Goal: Information Seeking & Learning: Learn about a topic

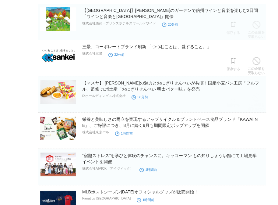
scroll to position [83, 0]
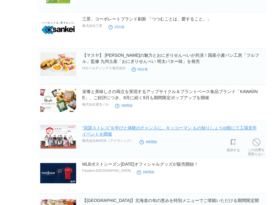
click at [247, 128] on link "“宿題ストレス”を学びと体験のチャンスに。キッコーマン もの知りしょうゆ館にて工場見学イベントを開催" at bounding box center [169, 130] width 175 height 11
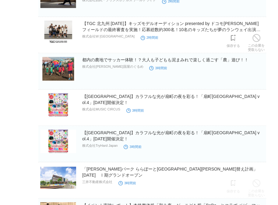
scroll to position [610, 0]
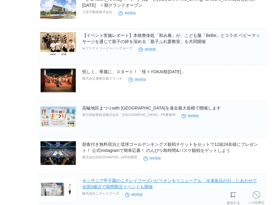
click at [157, 178] on link "キッザニア甲子園のニチレイフーズパビリオンをリニューアル「冷凍食品の日」にあわせて全国3拠点で期間限定イベントも開催" at bounding box center [169, 183] width 175 height 11
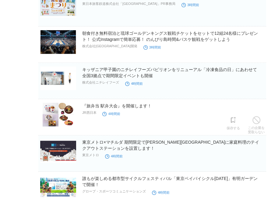
scroll to position [900, 0]
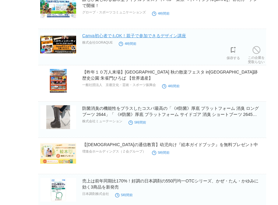
click at [154, 37] on link "Canva初心者でもOK！親子で参加できるデザイン講座" at bounding box center [134, 35] width 104 height 5
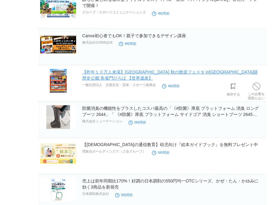
scroll to position [1079, 0]
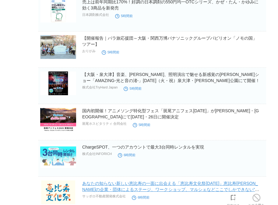
click at [133, 184] on link "あなたの知らない新しい恵比寿の一面に出会える「恵比寿文化祭[DATE]」恵比寿[PERSON_NAME]の企業・団体によるステージ、ワークショップ、マルシェな…" at bounding box center [170, 189] width 177 height 17
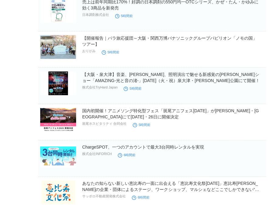
scroll to position [1258, 0]
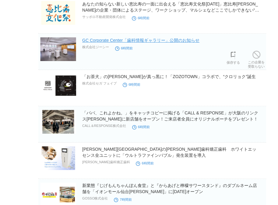
click at [174, 42] on link "GC Corporate Center「歯科情報ギャラリー」公開のお知らせ" at bounding box center [140, 40] width 117 height 5
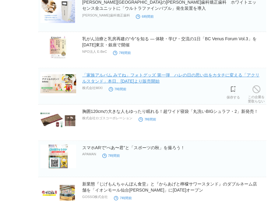
scroll to position [1692, 0]
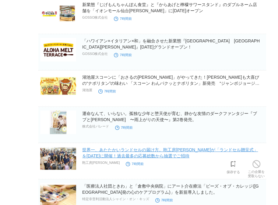
click at [134, 151] on link "世界一、あたたかいランドセルの届け方。鞄工房[PERSON_NAME]が「ランドセル贈呈式」を[DATE]に開催！過去最多の応募総数から抽選でご招待" at bounding box center [170, 152] width 176 height 11
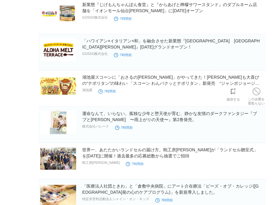
scroll to position [1871, 0]
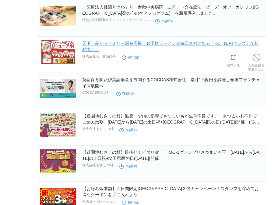
click at [194, 44] on link "天下一品がファミリー層を応援！お子様ラーメンが毎日無料になる「KOTTERIキッズ」が新登場！！" at bounding box center [170, 46] width 176 height 11
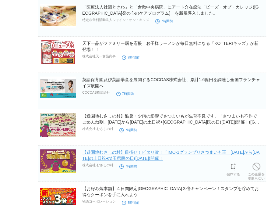
click at [165, 152] on link "【遊園地むさしの村】目指せ！ピタリ賞！「IMO-1グランプリさつまいも王」[DATE]から[DATE]の土日祝+埼玉県民の日([DATE])開催！" at bounding box center [170, 155] width 177 height 11
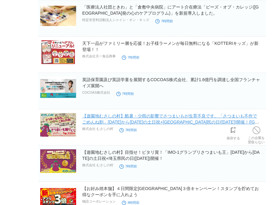
click at [182, 117] on link "【遊園地むさしの村】酷暑・少雨の影響でさつまいもが生育不良です。「さつまいも不作でごめんね割」[DATE]から[DATE]の土日祝+[GEOGRAPHIC_D…" at bounding box center [170, 121] width 177 height 17
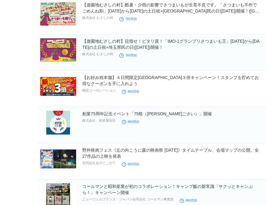
scroll to position [2010, 0]
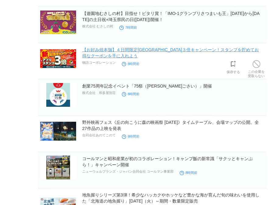
click at [112, 54] on link "【お好み焼本舗】４日間限定[GEOGRAPHIC_DATA]３倍キャンペーン！スタンプを貯めてお得なクーポンを手に入れよう" at bounding box center [170, 52] width 177 height 11
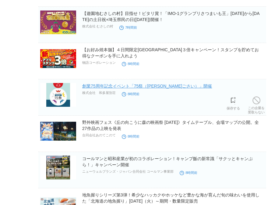
click at [107, 83] on link "創業75周年記念イベント「75祭（[PERSON_NAME]ごさい）」開催" at bounding box center [147, 85] width 130 height 5
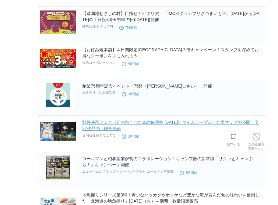
click at [96, 126] on link "野外映画フェス《丘の向こうに森の映画祭 [DATE]》タイムテーブル、会場マップの公開。全27作品の上映を発表" at bounding box center [170, 125] width 177 height 11
click at [90, 127] on link "野外映画フェス《丘の向こうに森の映画祭 [DATE]》タイムテーブル、会場マップの公開。全27作品の上映を発表" at bounding box center [170, 125] width 177 height 11
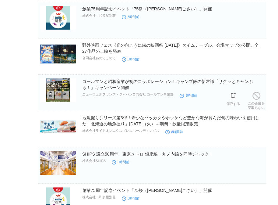
scroll to position [2114, 0]
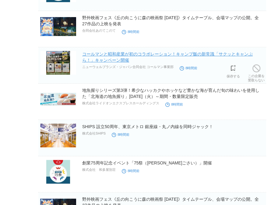
click at [152, 52] on link "コールマンと昭和産業が初のコラボレーション！キャンプ飯の新常識「サクッとキャンぷら！」キャンペーン開催" at bounding box center [167, 56] width 171 height 11
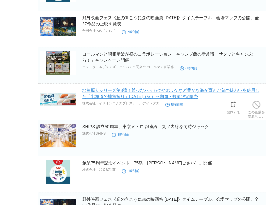
click at [191, 90] on link "地魚握りシリーズ第3弾！希少なハッカクやホッケなど豊かな海が育んだ旬の味わいを使用した「北海道の地魚握り」[DATE]（火）～期間・数量限定販売" at bounding box center [170, 93] width 177 height 11
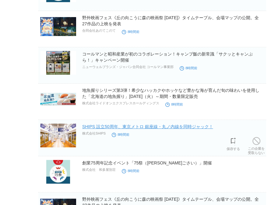
click at [198, 126] on link "SHIPS 設立50周年、東京メトロ 銀座線・丸ノ内線を同時ジャック！" at bounding box center [147, 126] width 131 height 5
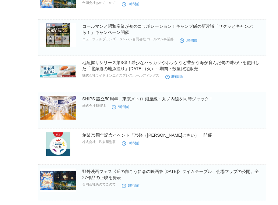
scroll to position [2198, 0]
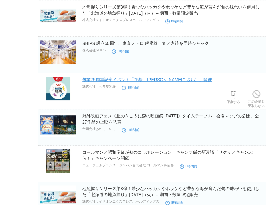
click at [108, 77] on link "創業75周年記念イベント「75祭（[PERSON_NAME]ごさい）」開催" at bounding box center [147, 79] width 130 height 5
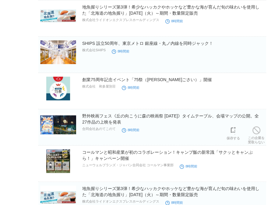
scroll to position [2376, 0]
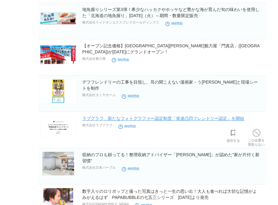
click at [135, 118] on link "ラブグラフ、新たなフォトグラファー認定制度「発達凸凹フレンドリー認定」を開始" at bounding box center [163, 118] width 162 height 5
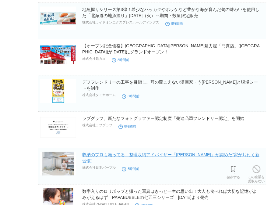
click at [168, 154] on link "収納のプロも頼ってる！整理収納アドバイザー「[PERSON_NAME]」が認めた“家が片付く新習慣”" at bounding box center [170, 157] width 177 height 11
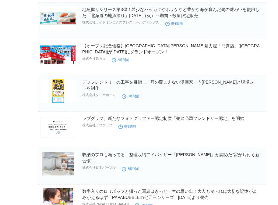
scroll to position [2556, 0]
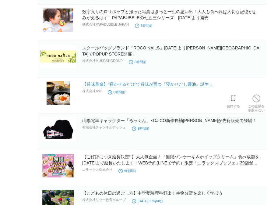
click at [184, 84] on link "【旨味革命】“寝かせるだけ”で旨味が育つ『寝かせだし醤油』誕生！" at bounding box center [147, 84] width 131 height 5
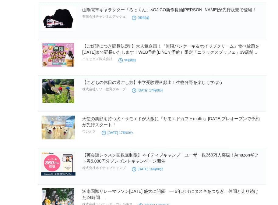
scroll to position [2694, 0]
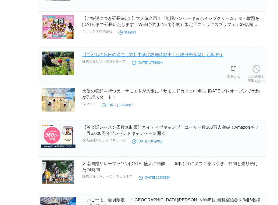
click at [157, 55] on link "【こどもの休日の過ごし方】中学受験理科頻出！生物分野を楽しく学ぼう" at bounding box center [152, 54] width 141 height 5
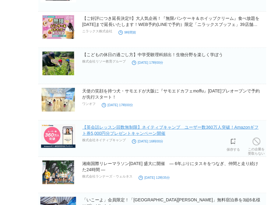
click at [113, 125] on link "【英会話レッスン回数無制限】ネイティブキャンプ　ユーザー数360万人突破！Amazonギフト券5,000円分プレゼントキャンペーン開催" at bounding box center [170, 130] width 176 height 11
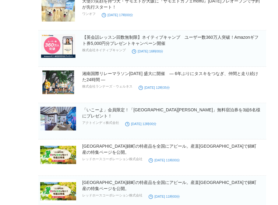
scroll to position [2811, 0]
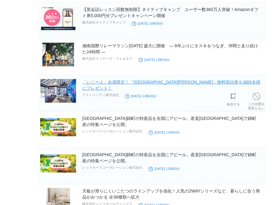
click at [105, 80] on link "「いこーよ」会員限定！「[GEOGRAPHIC_DATA][PERSON_NAME]」無料宿泊券を3組6名様にプレゼント！" at bounding box center [171, 85] width 178 height 11
